Goal: Task Accomplishment & Management: Complete application form

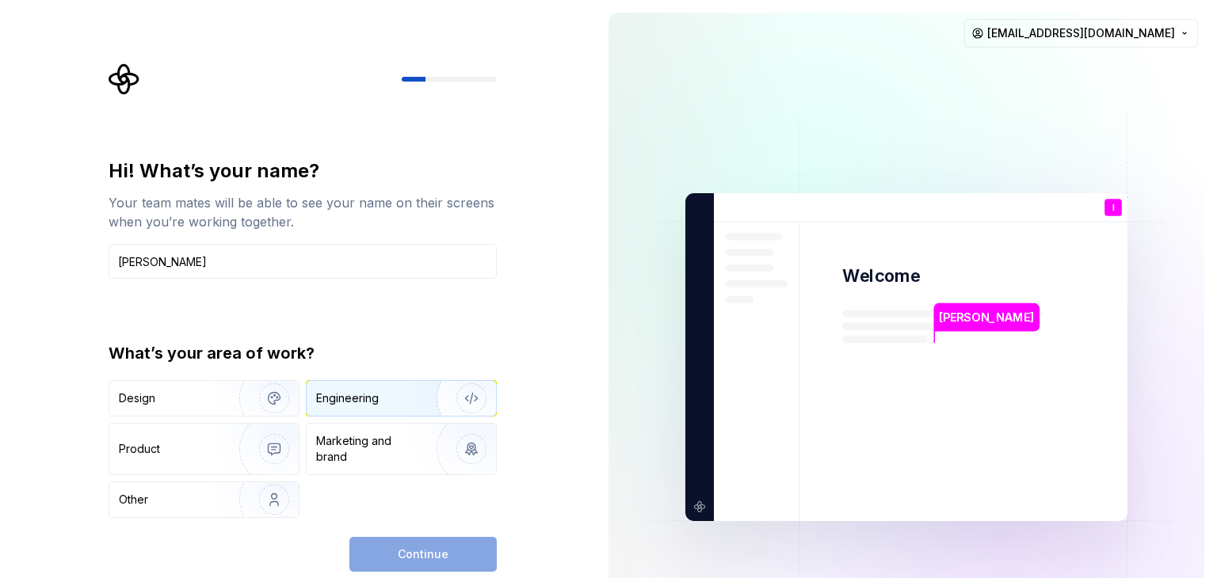
click at [420, 398] on img "button" at bounding box center [460, 398] width 101 height 106
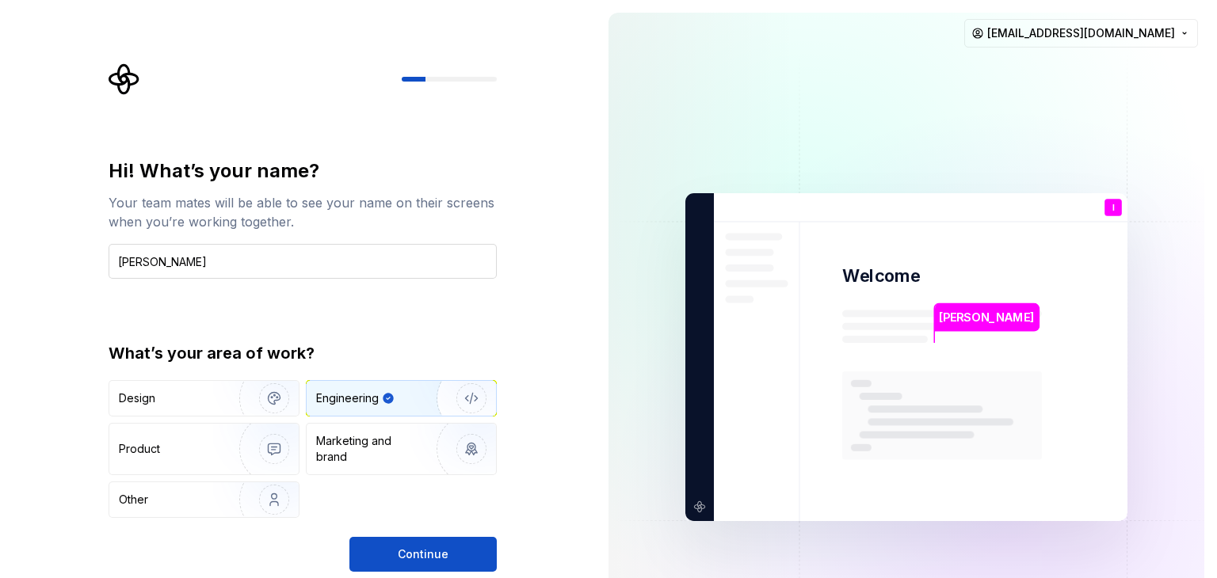
click at [269, 263] on input "[PERSON_NAME]" at bounding box center [303, 261] width 388 height 35
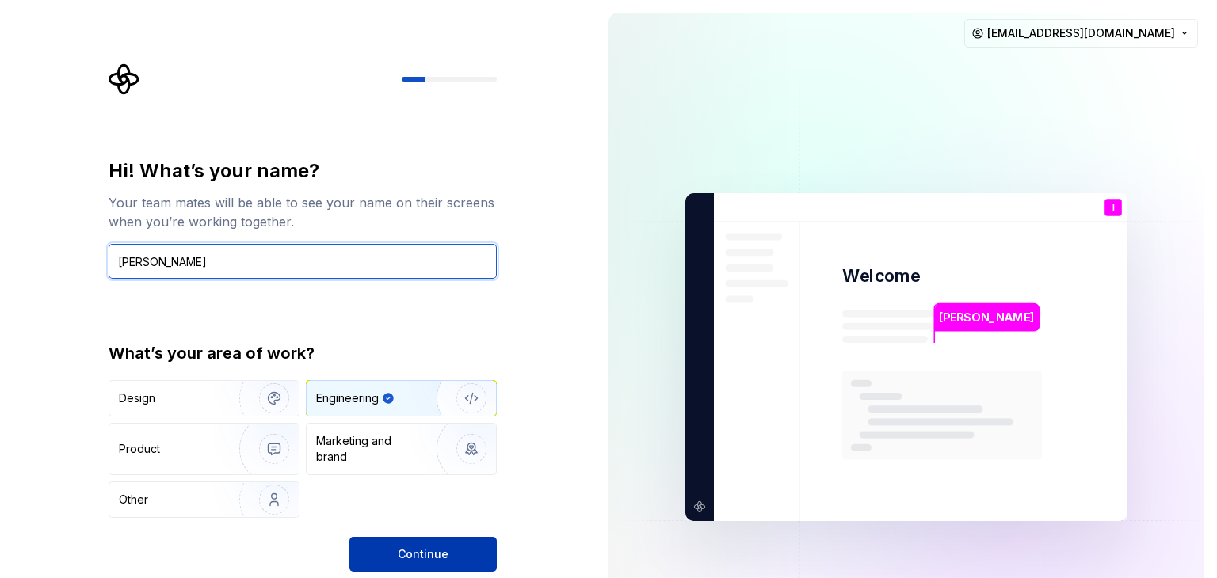
type input "[PERSON_NAME]"
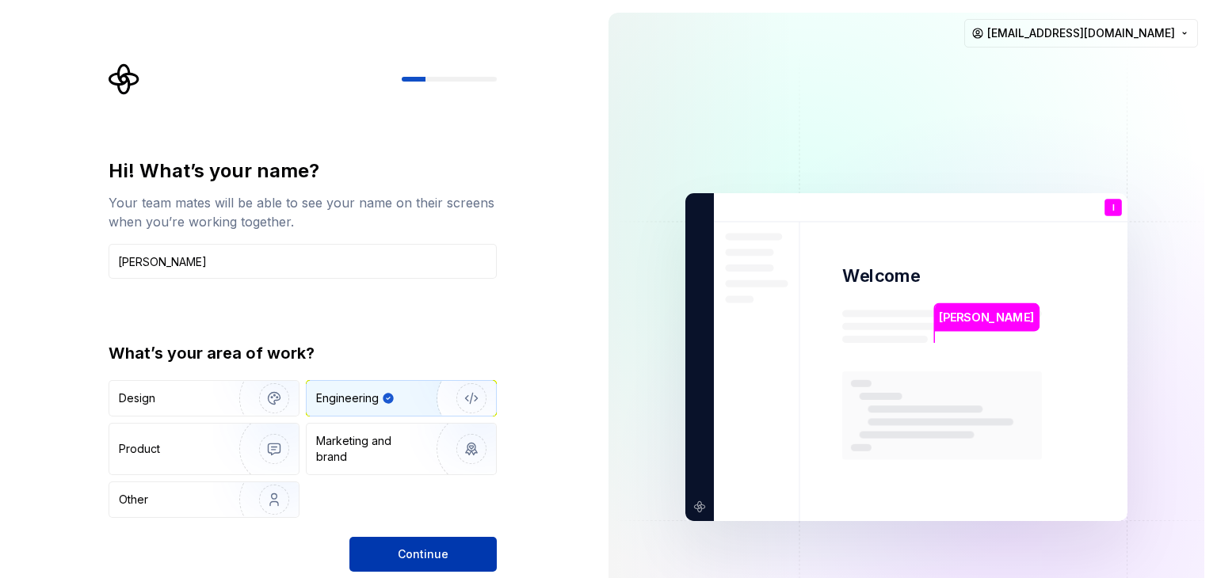
click at [464, 550] on button "Continue" at bounding box center [422, 554] width 147 height 35
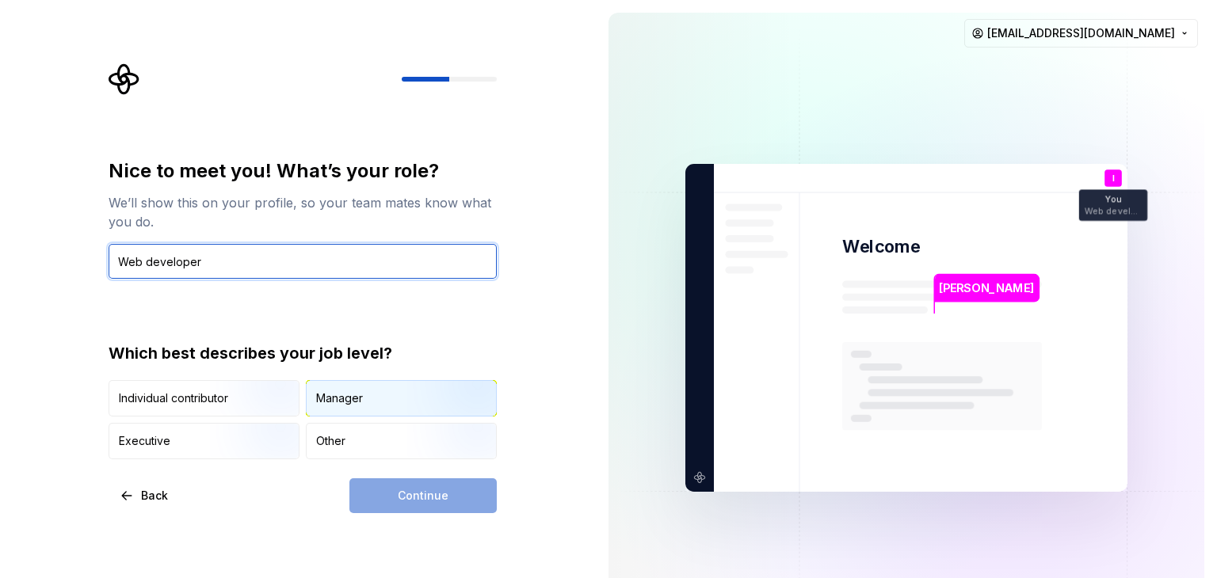
type input "Web developer"
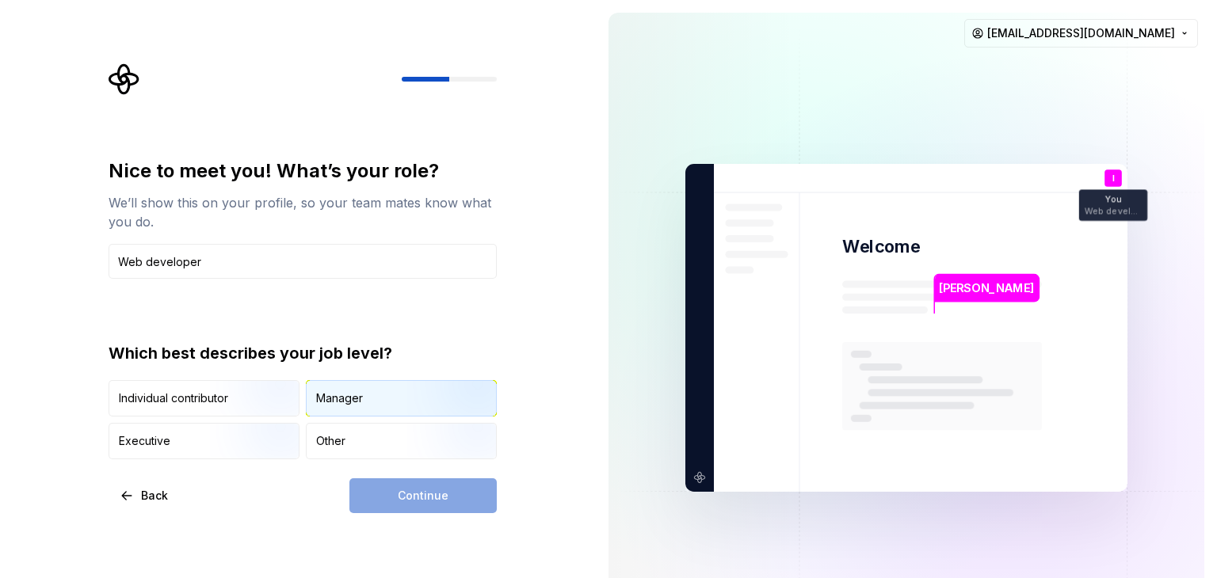
click at [322, 395] on div "Manager" at bounding box center [339, 399] width 47 height 16
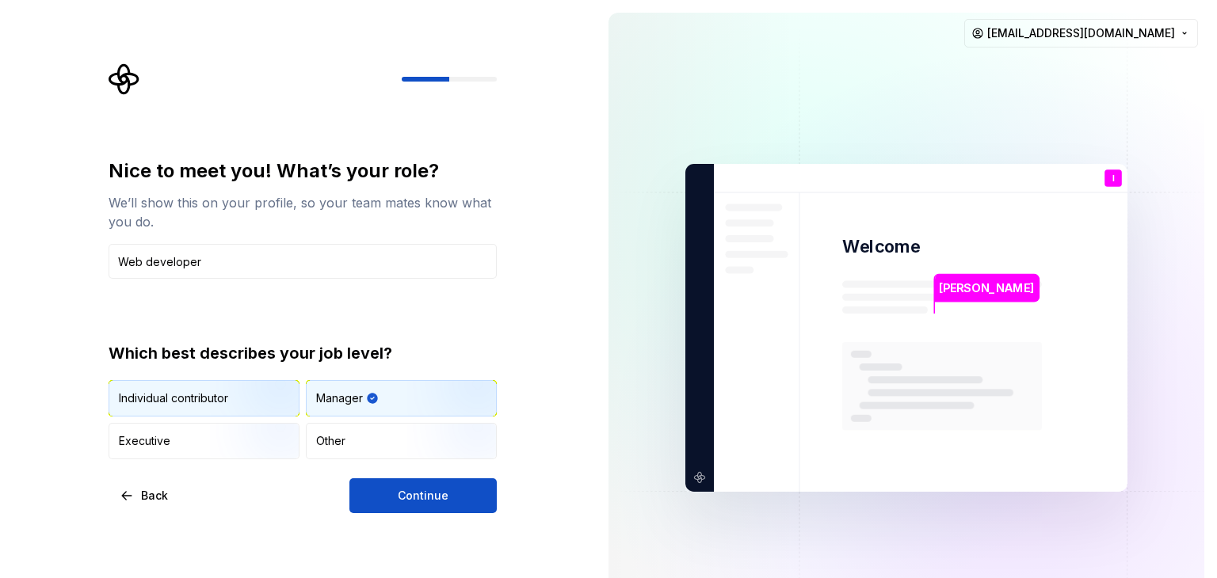
click at [254, 395] on img "button" at bounding box center [260, 418] width 101 height 106
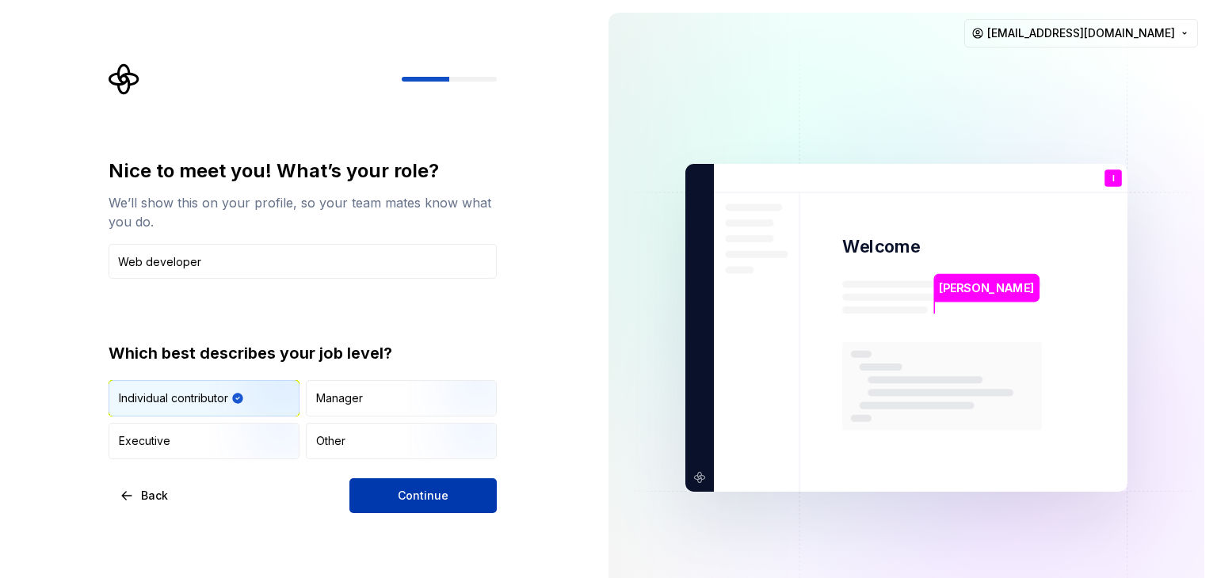
click at [393, 487] on button "Continue" at bounding box center [422, 496] width 147 height 35
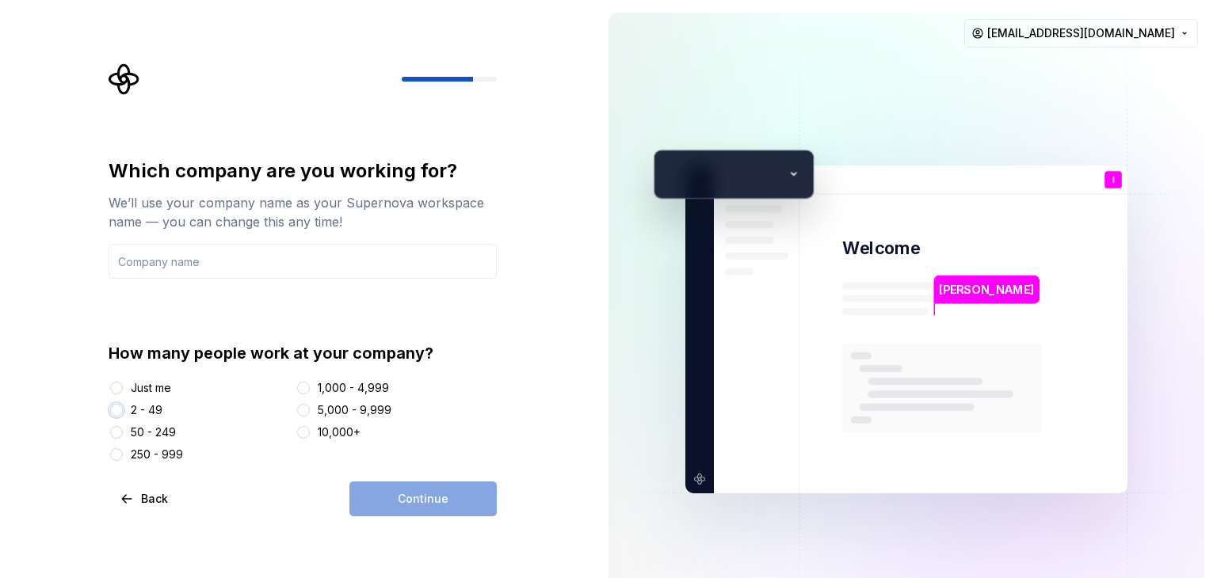
click at [118, 409] on button "2 - 49" at bounding box center [116, 410] width 13 height 13
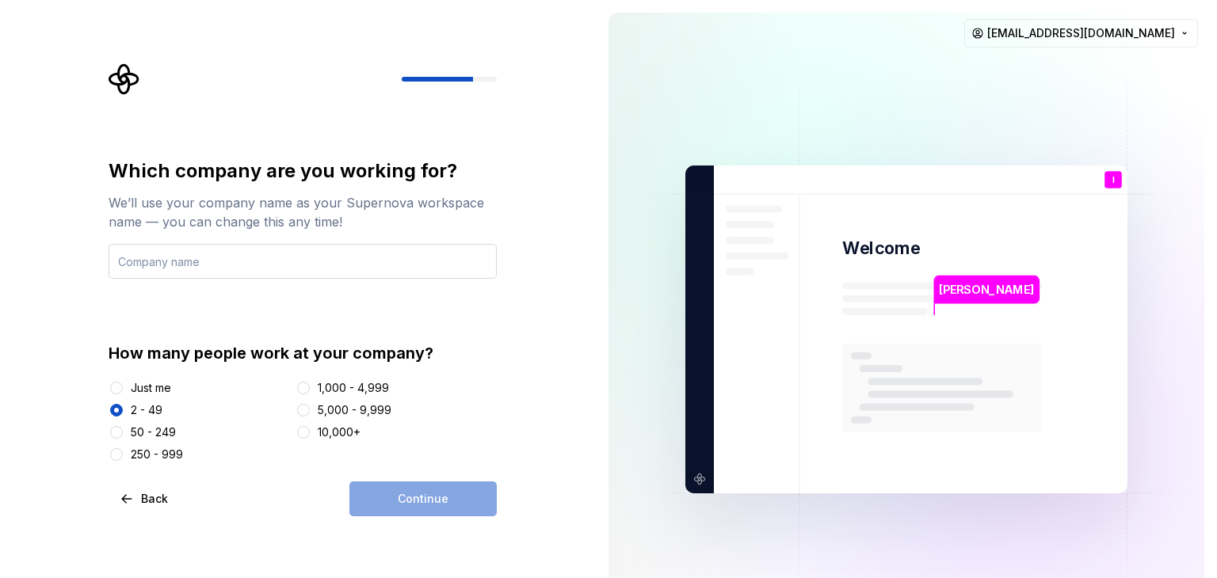
click at [273, 257] on input "text" at bounding box center [303, 261] width 388 height 35
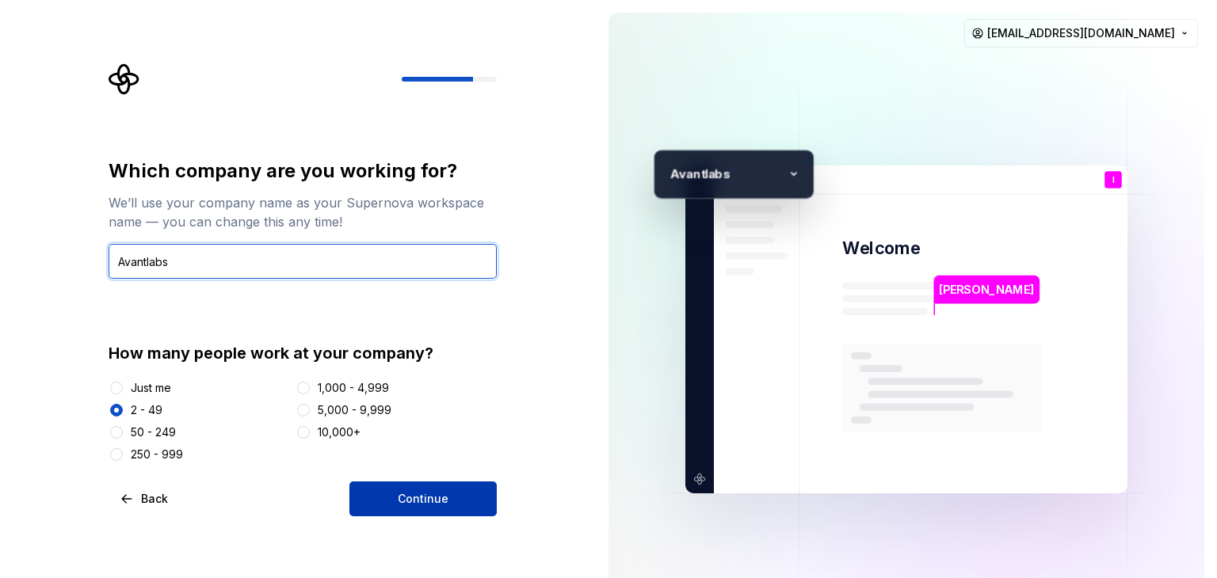
type input "Avantlabs"
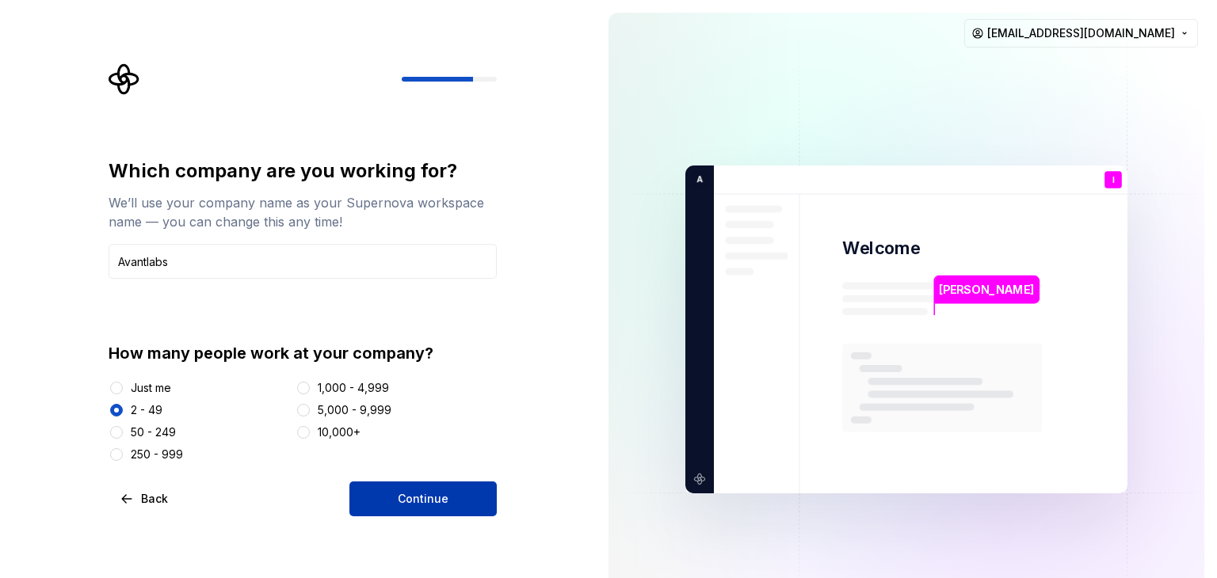
click at [446, 488] on button "Continue" at bounding box center [422, 499] width 147 height 35
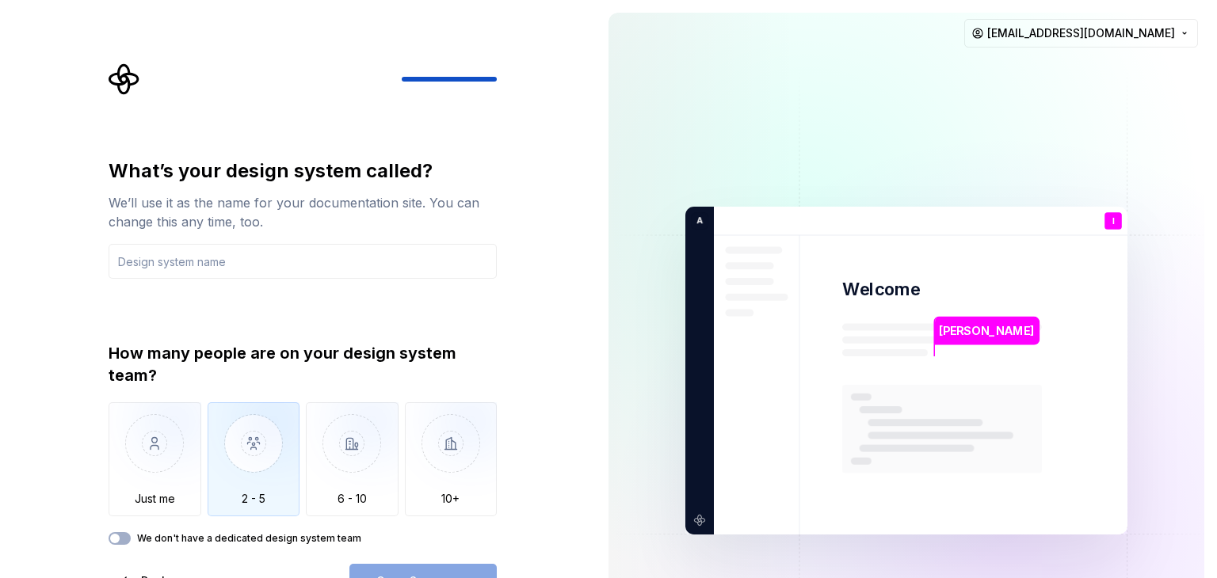
click at [260, 448] on img "button" at bounding box center [254, 455] width 93 height 106
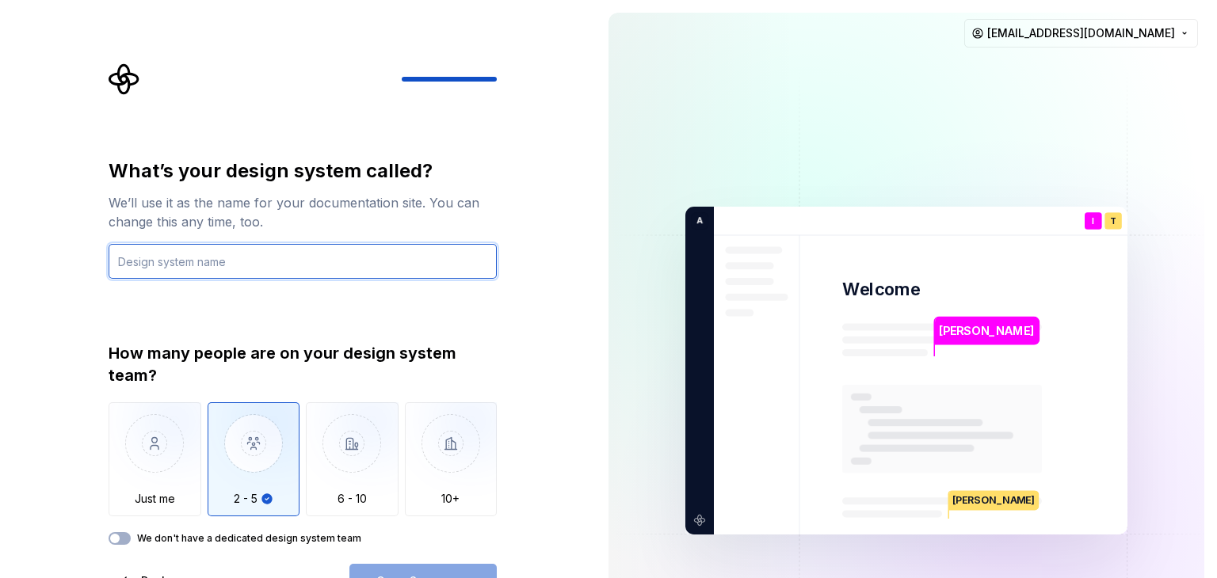
click at [290, 257] on input "text" at bounding box center [303, 261] width 388 height 35
type input "Coding & Devops"
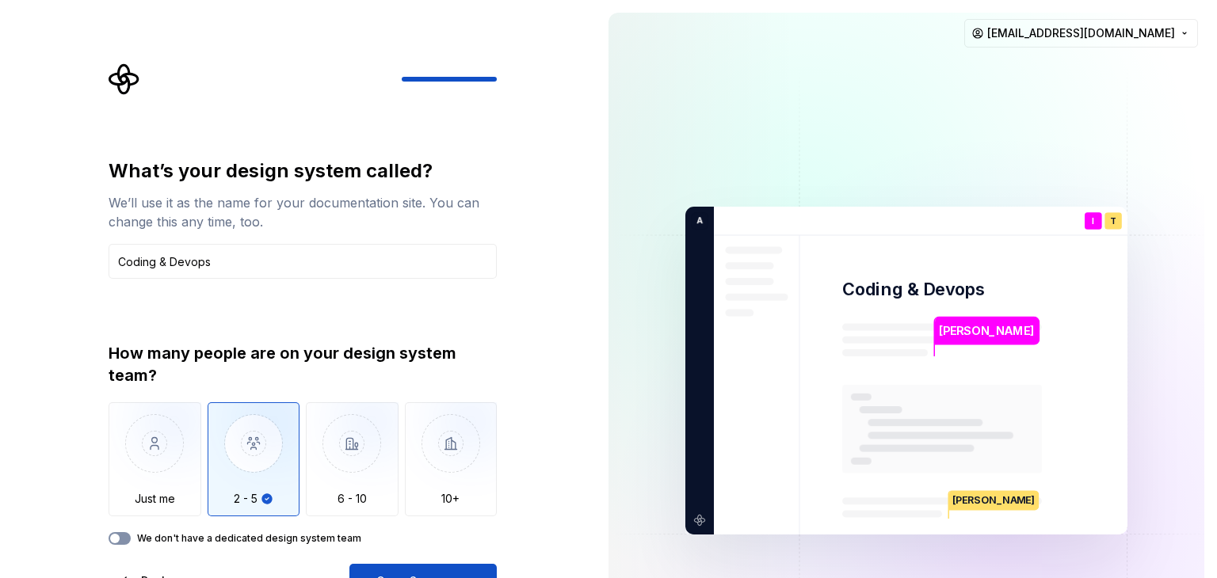
click at [121, 542] on button "We don't have a dedicated design system team" at bounding box center [120, 538] width 22 height 13
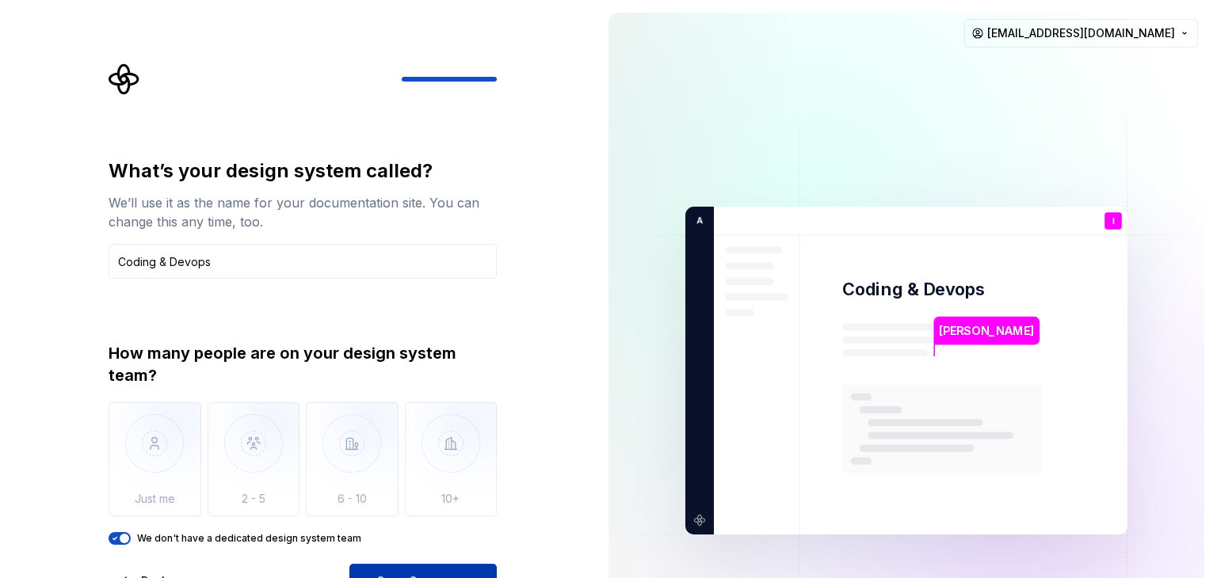
click at [446, 570] on button "Open Supernova" at bounding box center [422, 581] width 147 height 35
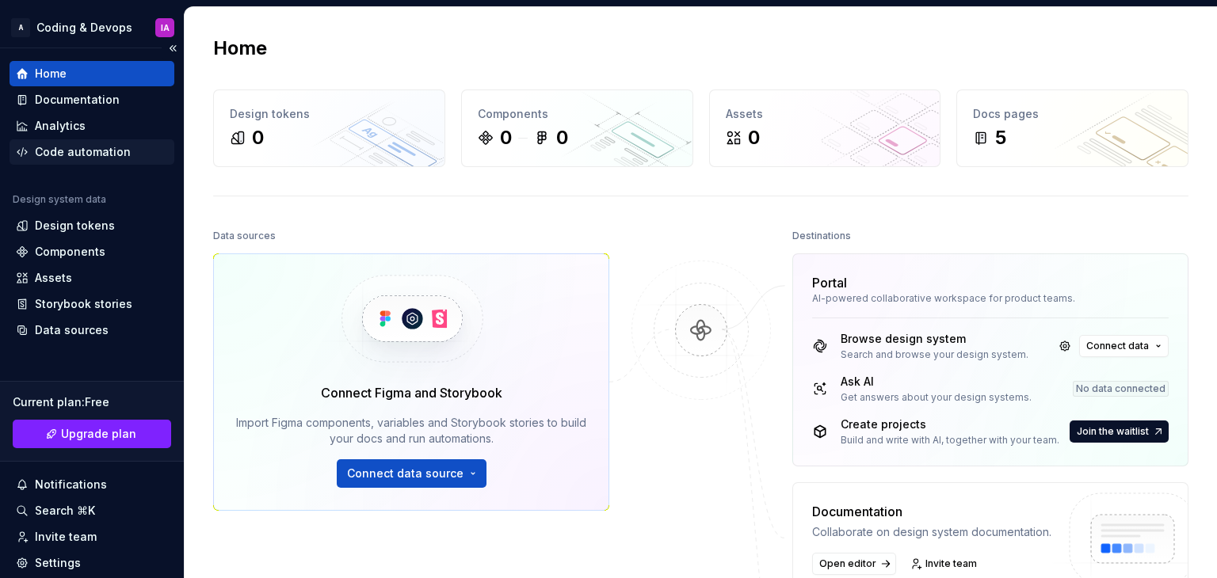
click at [105, 152] on div "Code automation" at bounding box center [83, 152] width 96 height 16
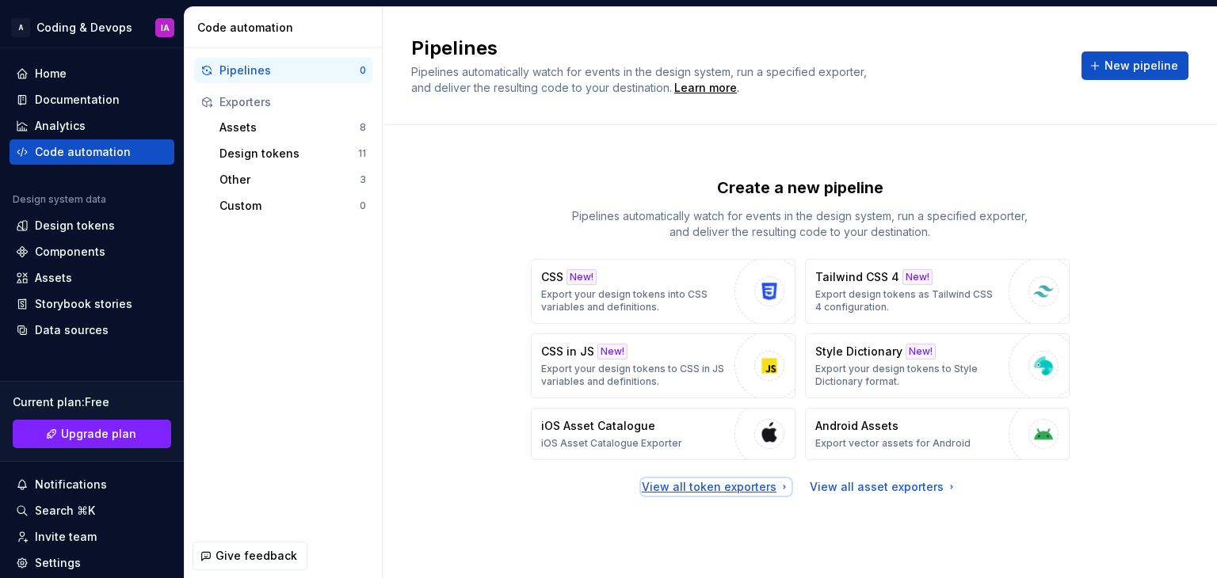
click at [736, 485] on div "View all token exporters" at bounding box center [716, 487] width 149 height 16
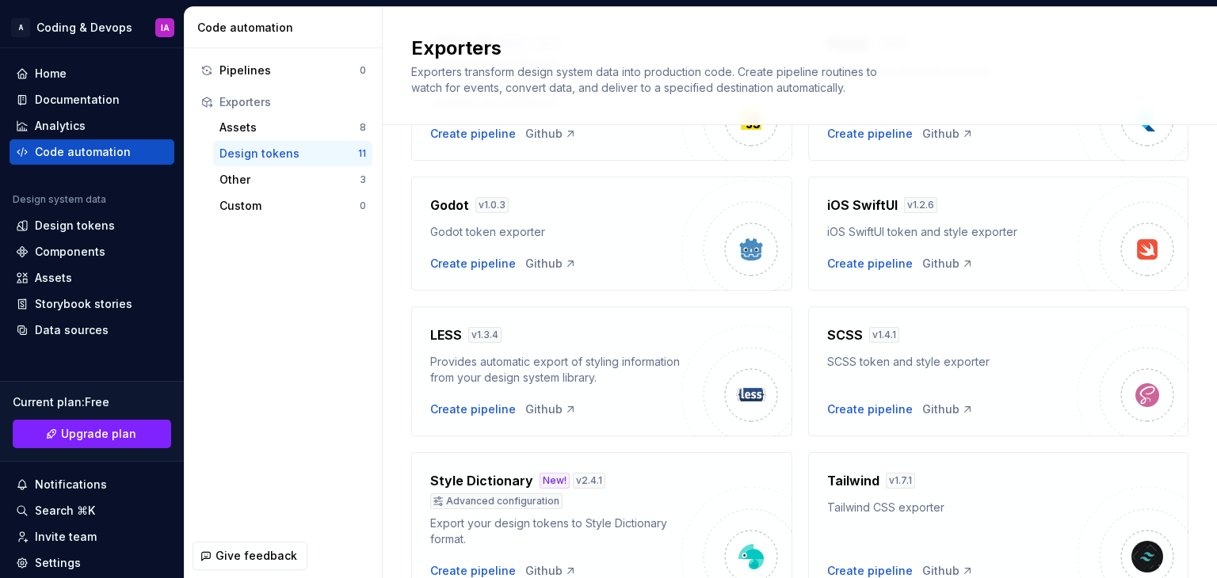
scroll to position [580, 0]
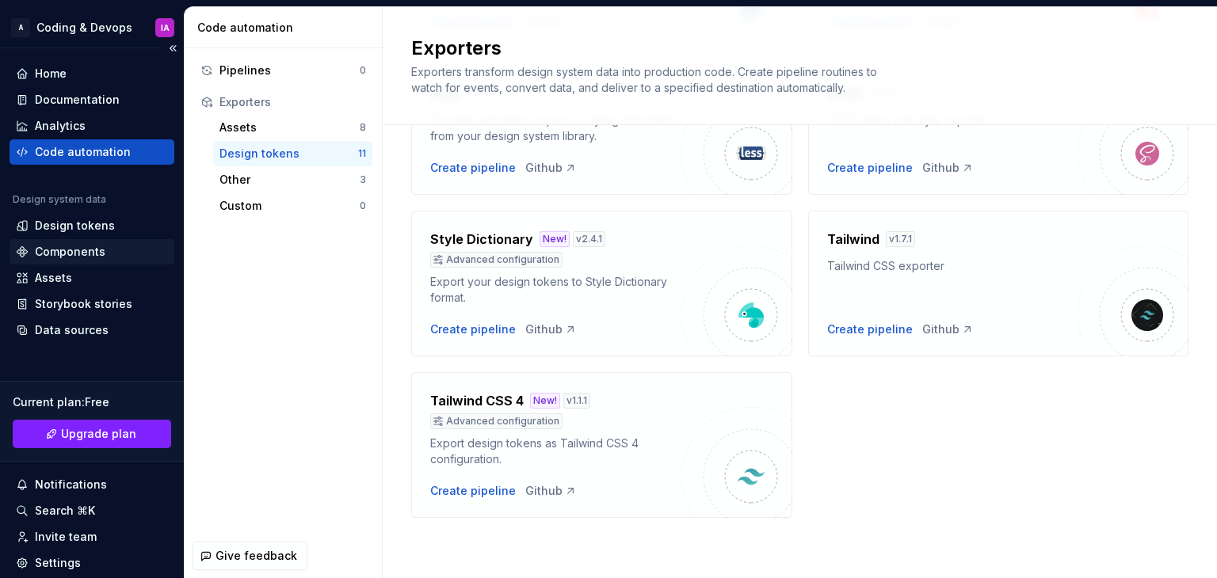
click at [81, 246] on div "Components" at bounding box center [70, 252] width 71 height 16
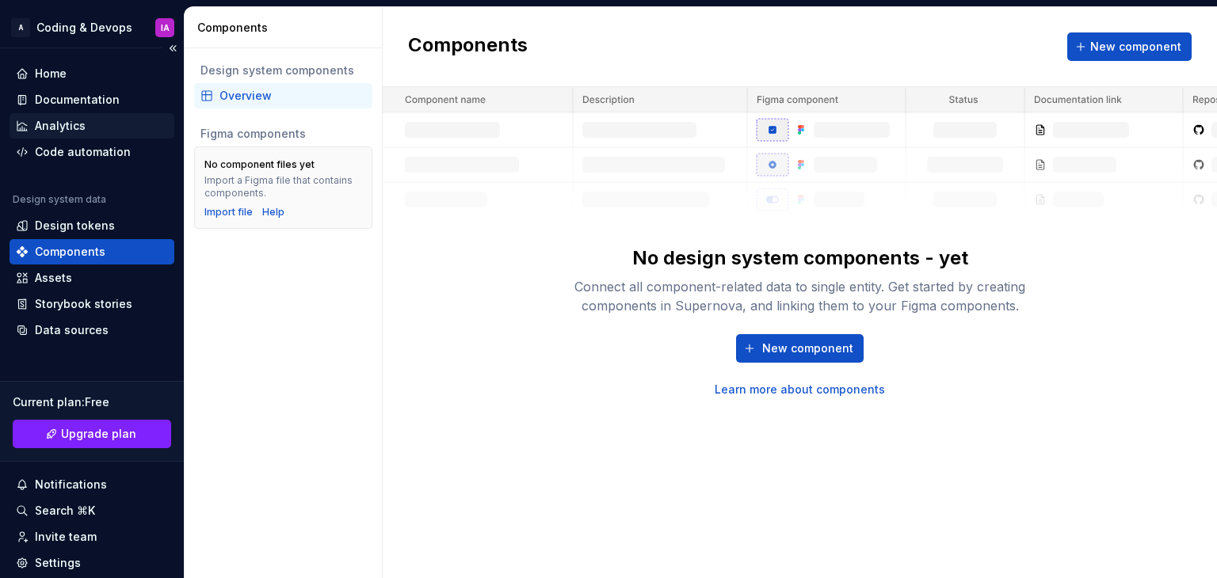
click at [92, 138] on div "Analytics" at bounding box center [92, 125] width 165 height 25
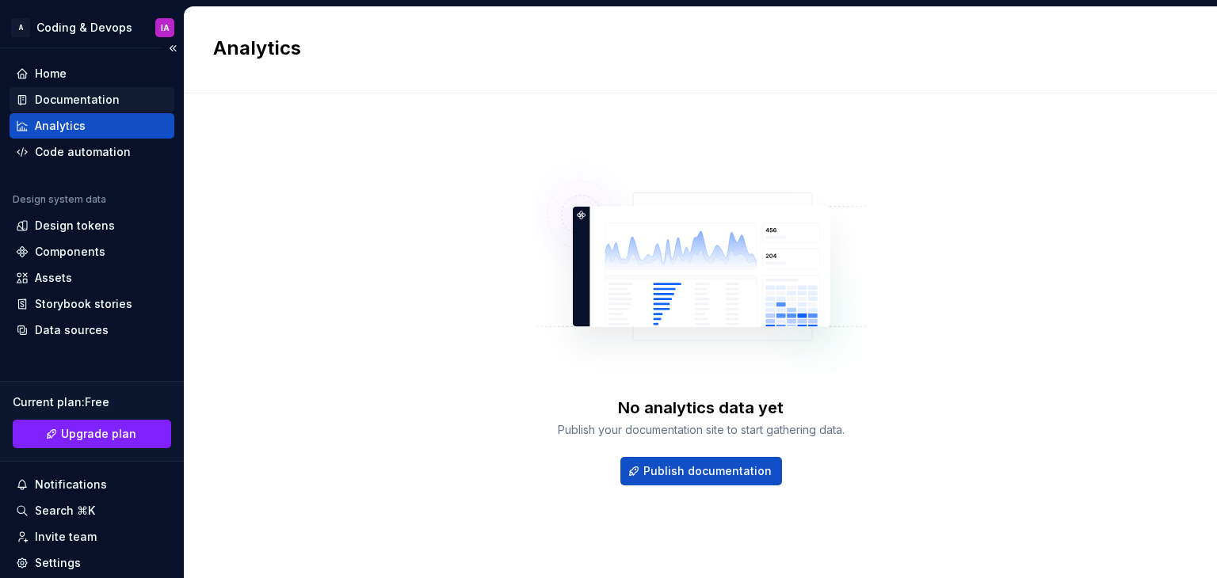
click at [98, 94] on div "Documentation" at bounding box center [77, 100] width 85 height 16
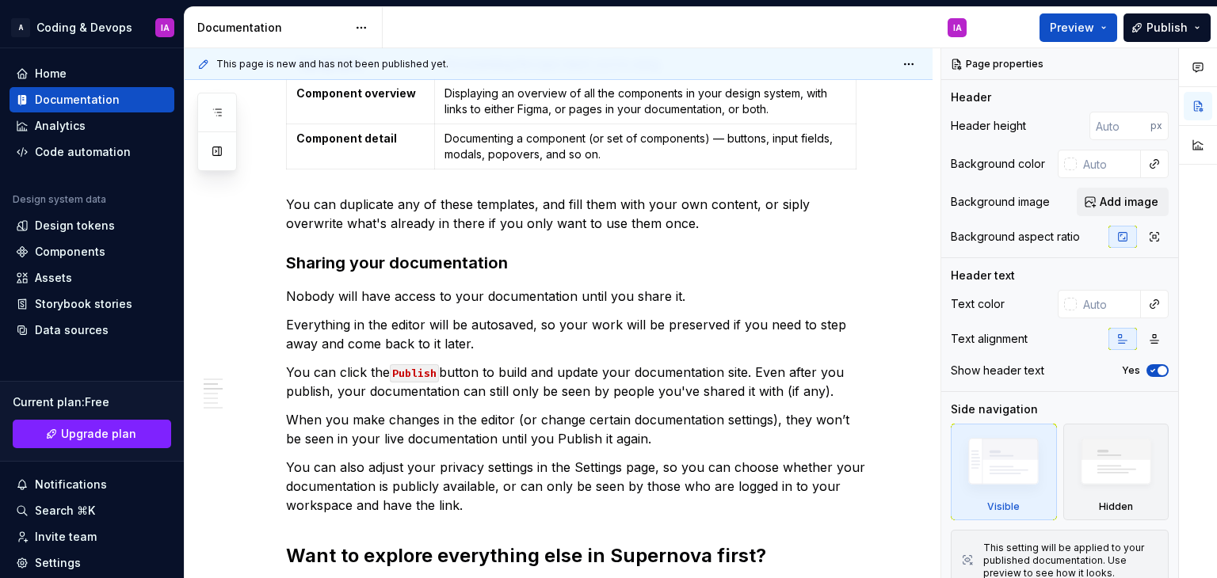
scroll to position [105, 0]
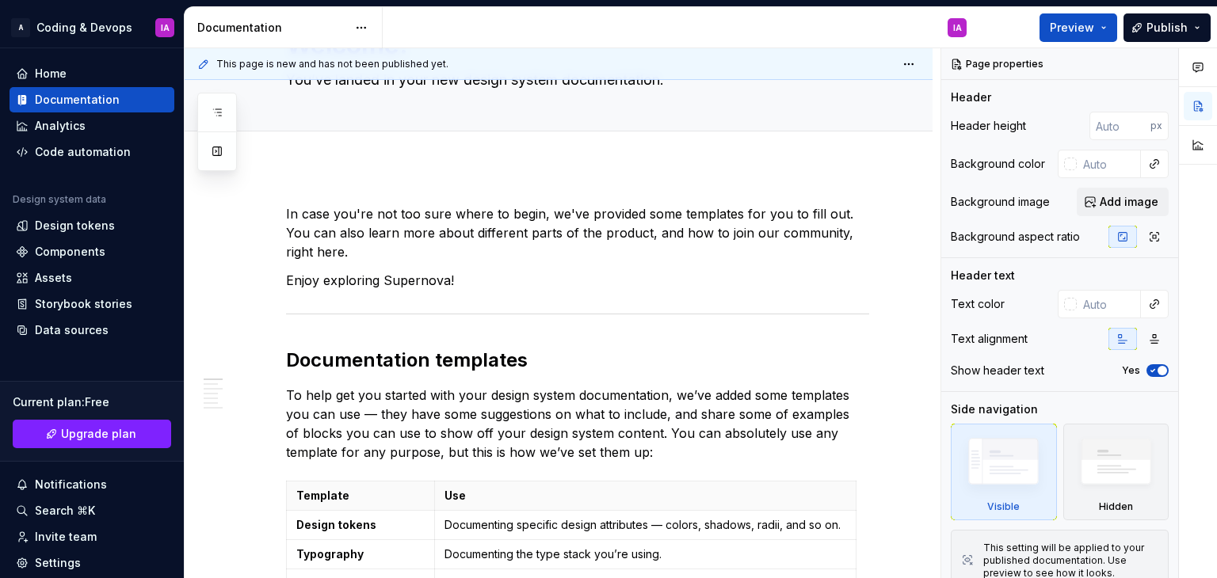
type textarea "*"
